Goal: Task Accomplishment & Management: Complete application form

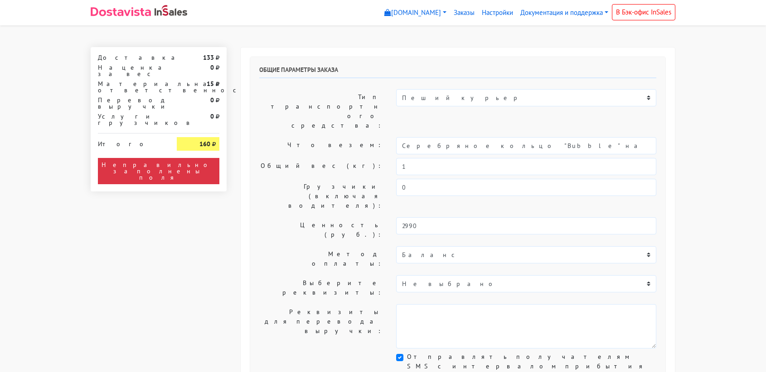
select select "11:00"
select select "21:00"
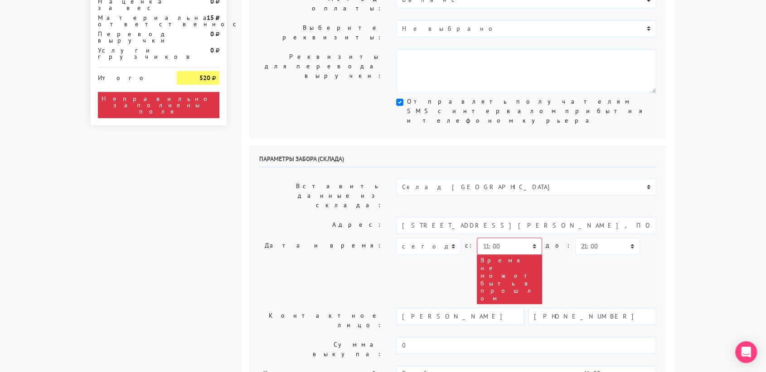
scroll to position [257, 0]
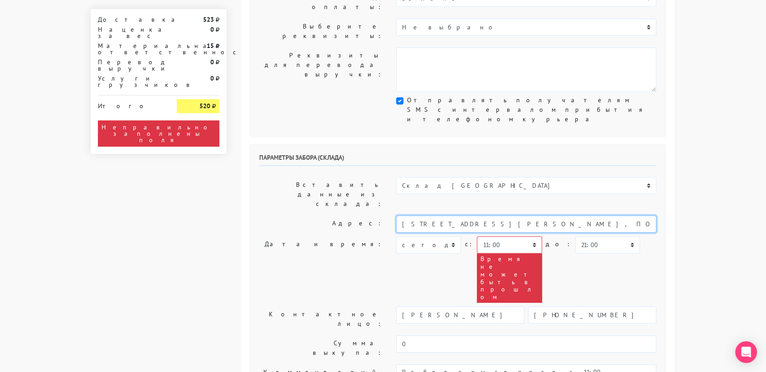
click at [438, 216] on input "[STREET_ADDRESS][PERSON_NAME], ПОМЕЩ. 1, КОМ. 306" at bounding box center [526, 224] width 260 height 17
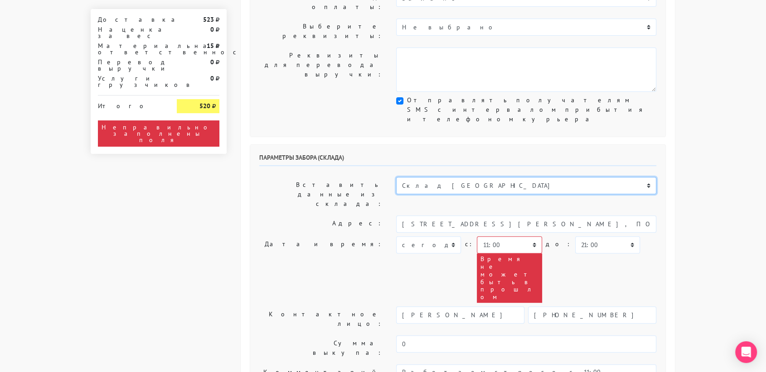
click at [439, 177] on select "Склад [GEOGRAPHIC_DATA] Склад [GEOGRAPHIC_DATA] [GEOGRAPHIC_DATA][PERSON_NAME] …" at bounding box center [526, 185] width 260 height 17
select select "1019"
click at [396, 177] on select "Склад [GEOGRAPHIC_DATA] Склад [GEOGRAPHIC_DATA] [GEOGRAPHIC_DATA][PERSON_NAME] …" at bounding box center [526, 185] width 260 height 17
type input "[STREET_ADDRESS][PERSON_NAME]"
type input "89251806702"
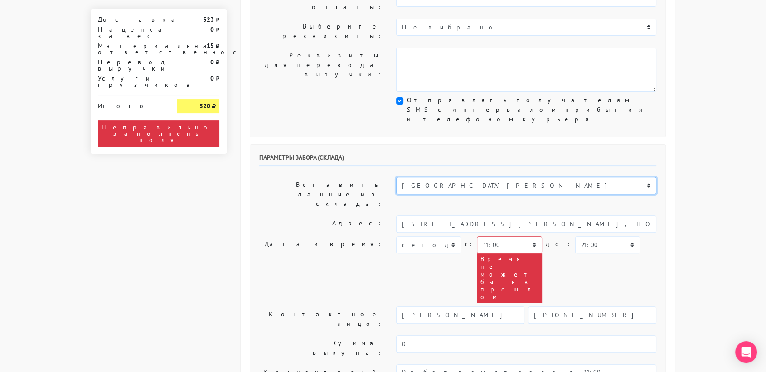
type textarea "Магазин серебряных украшений SBLESKOM (вход со стороны [GEOGRAPHIC_DATA])"
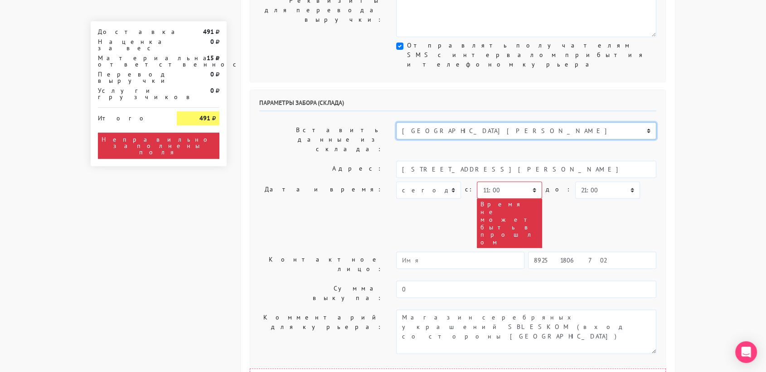
scroll to position [309, 0]
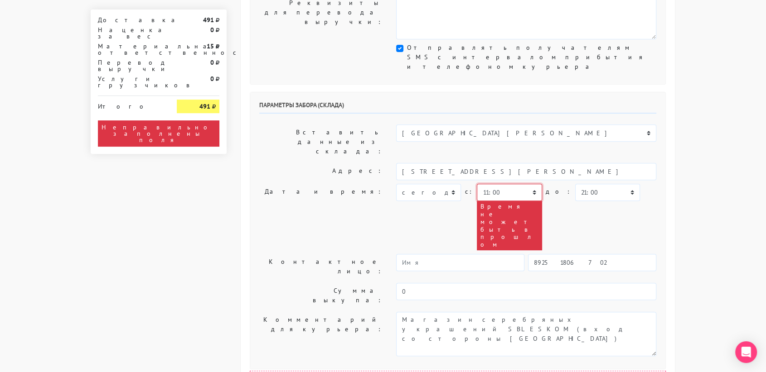
click at [521, 184] on select "00:00 00:30 01:00 01:30 02:00 02:30 03:00 03:30 04:00 04:30 05:00 05:30 06:00 0…" at bounding box center [509, 192] width 65 height 17
select select "15:30"
click at [477, 184] on select "00:00 00:30 01:00 01:30 02:00 02:30 03:00 03:30 04:00 04:30 05:00 05:30 06:00 0…" at bounding box center [509, 192] width 65 height 17
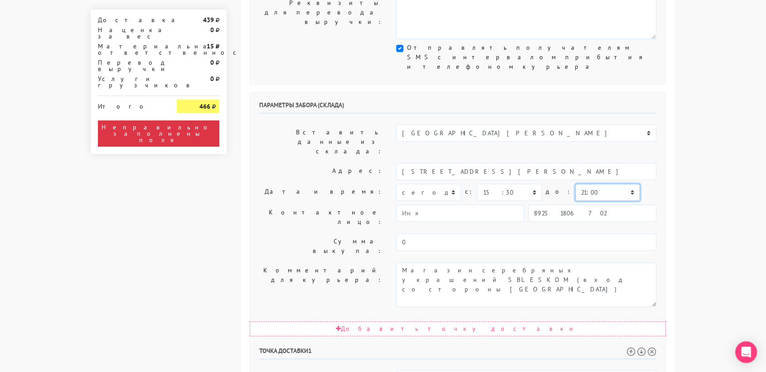
click at [575, 184] on select "00:00 00:30 01:00 01:30 02:00 02:30 03:00 03:30 04:00 04:30 05:00 05:30 06:00 0…" at bounding box center [607, 192] width 65 height 17
select select "15:30"
click at [575, 184] on select "00:00 00:30 01:00 01:30 02:00 02:30 03:00 03:30 04:00 04:30 05:00 05:30 06:00 0…" at bounding box center [607, 192] width 65 height 17
select select "15:30"
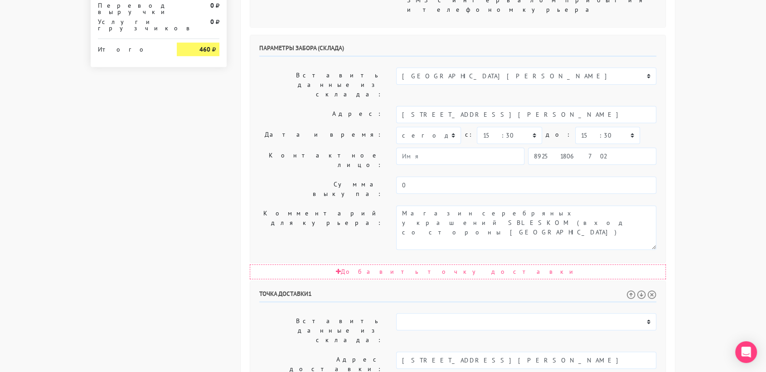
scroll to position [374, 0]
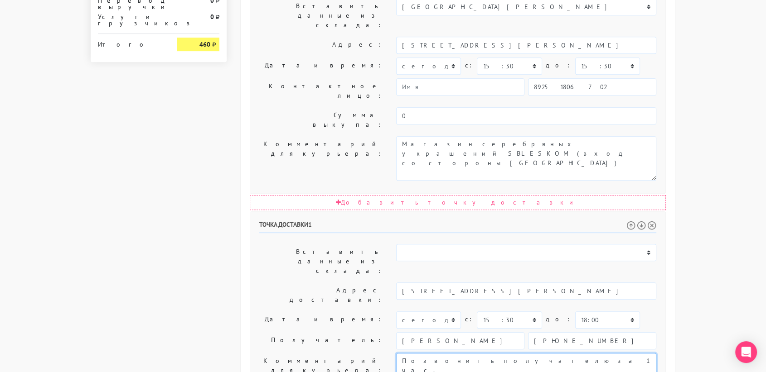
scroll to position [462, 0]
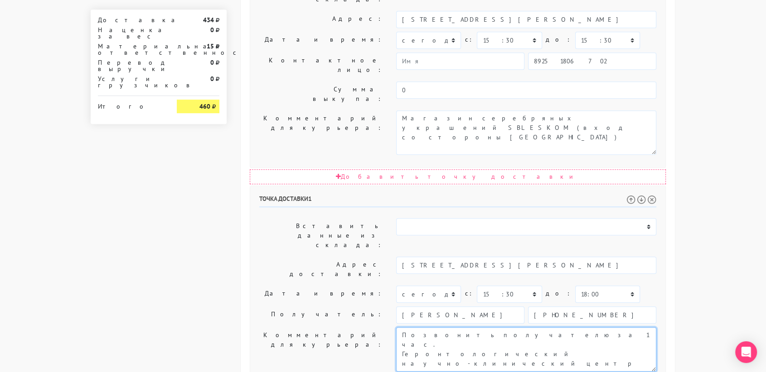
type textarea "Позвонить получателю за 1 час. Геронтологический научно-клинический центр"
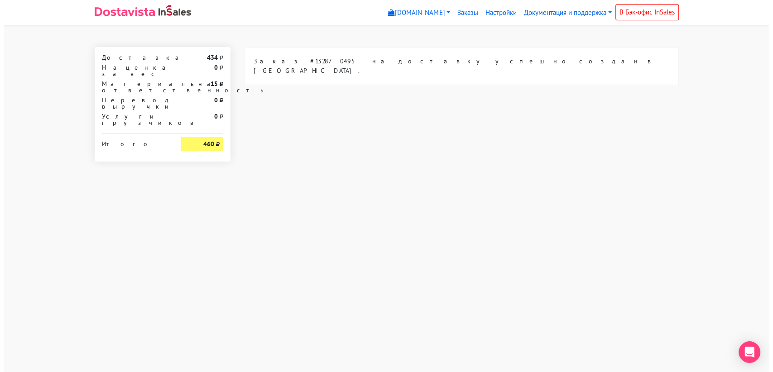
scroll to position [0, 0]
